Goal: Check status: Check status

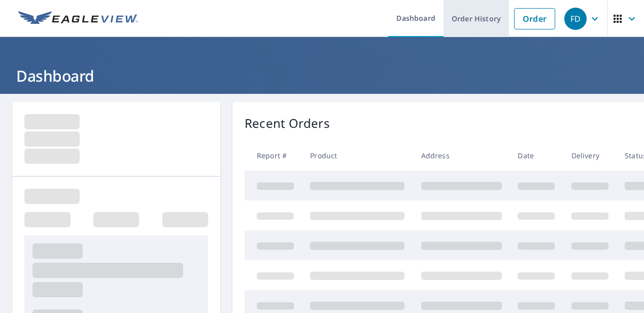
click at [478, 16] on link "Order History" at bounding box center [476, 18] width 65 height 37
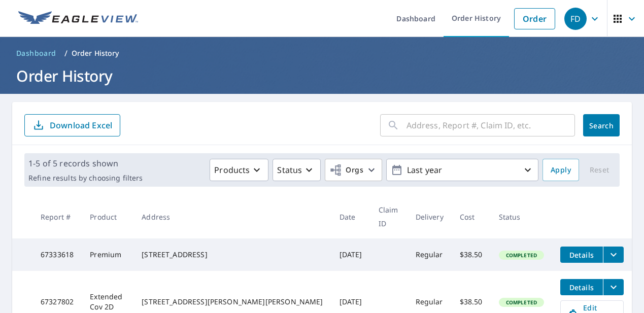
click at [439, 121] on input "text" at bounding box center [491, 125] width 169 height 28
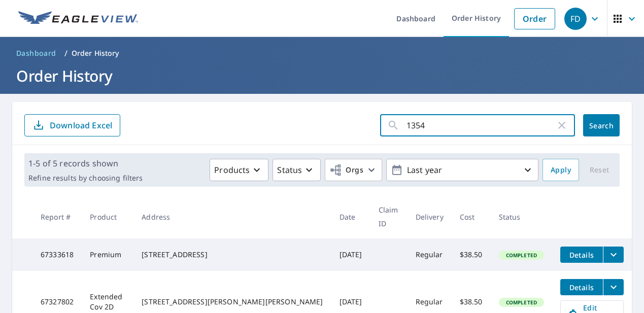
type input "13541"
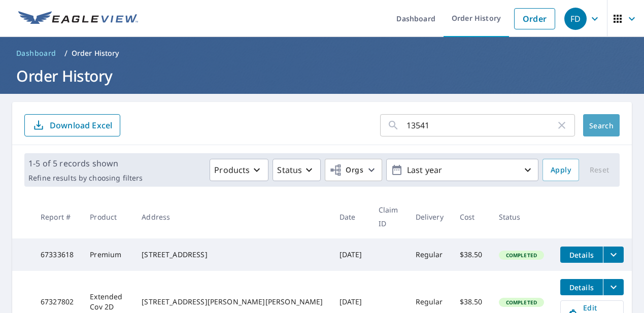
click at [601, 127] on span "Search" at bounding box center [602, 126] width 20 height 10
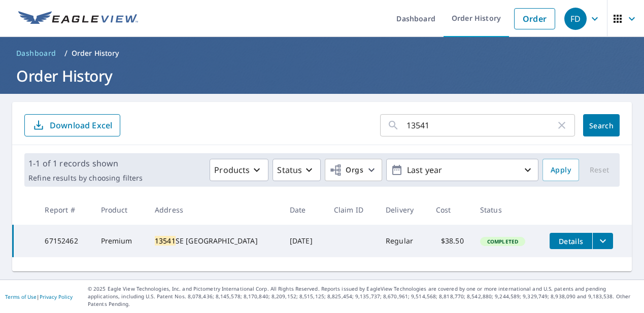
click at [601, 239] on icon "filesDropdownBtn-67152462" at bounding box center [603, 241] width 12 height 12
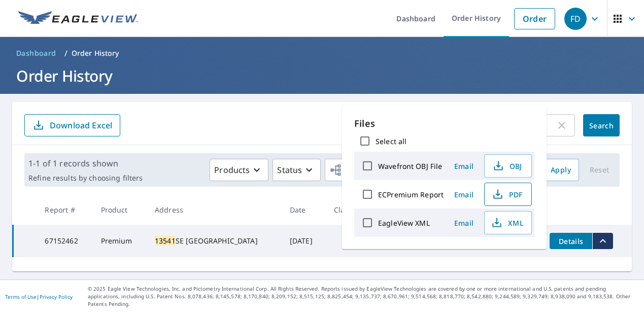
click at [509, 193] on span "PDF" at bounding box center [507, 194] width 32 height 12
